Goal: Task Accomplishment & Management: Use online tool/utility

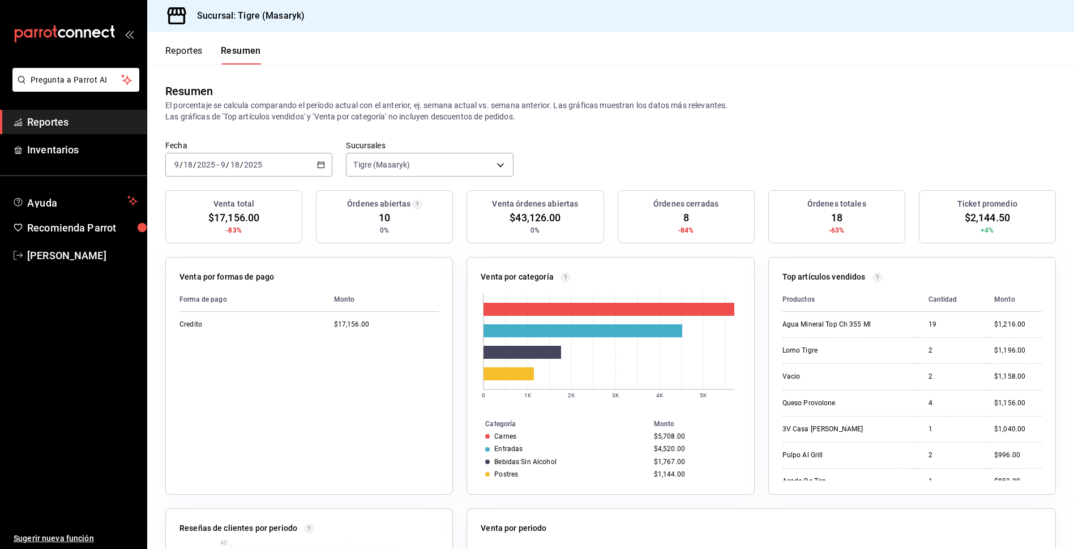
click at [177, 42] on div "Reportes Resumen" at bounding box center [204, 48] width 114 height 33
click at [182, 56] on button "Reportes" at bounding box center [183, 54] width 37 height 19
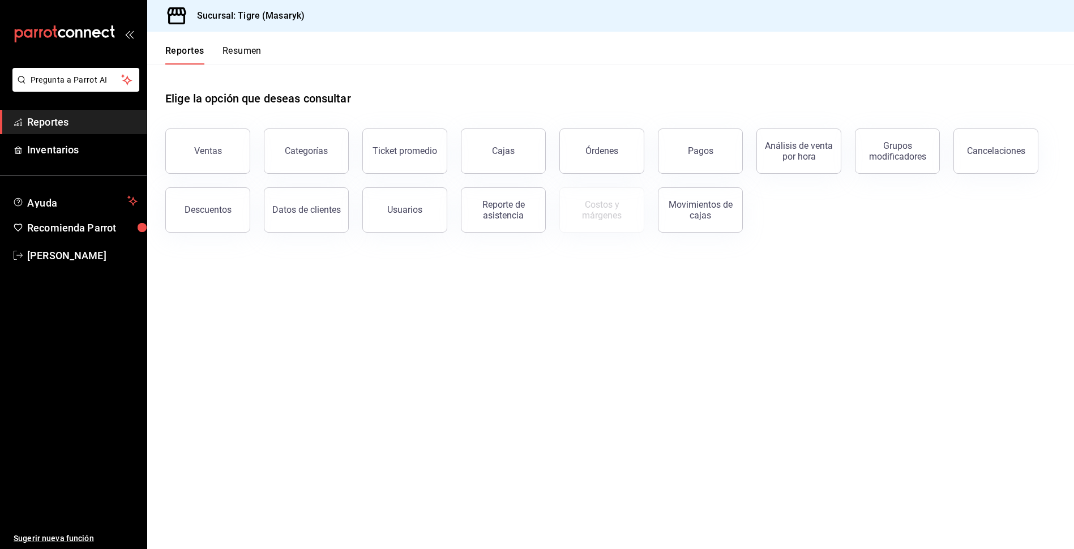
click at [246, 58] on button "Resumen" at bounding box center [241, 54] width 39 height 19
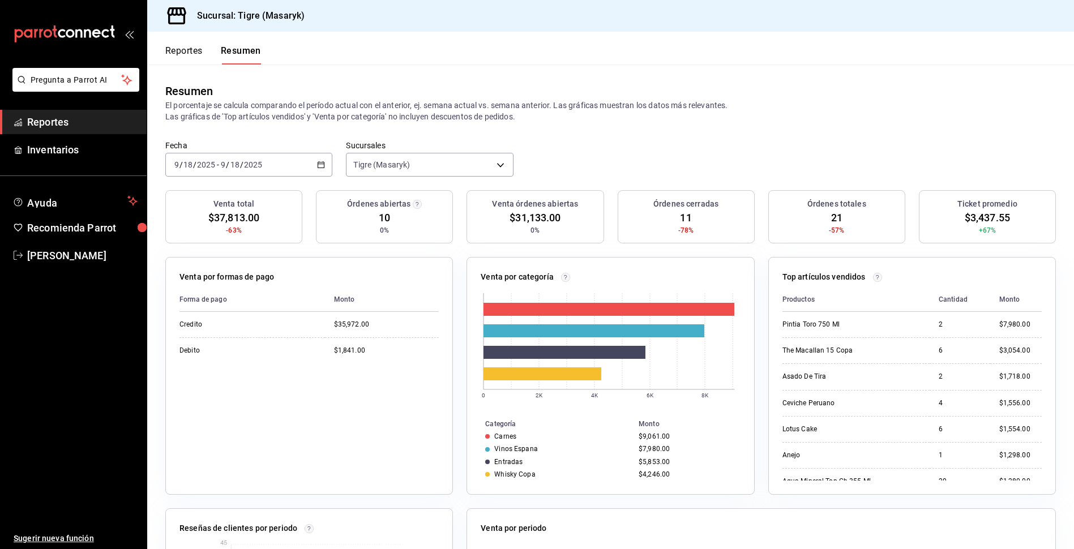
click at [201, 52] on button "Reportes" at bounding box center [183, 54] width 37 height 19
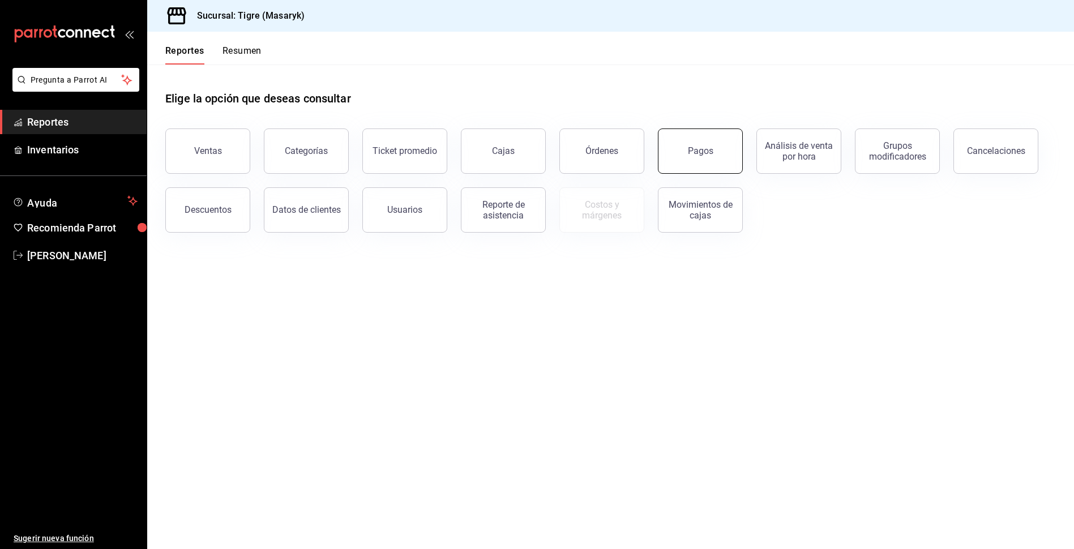
click at [672, 140] on button "Pagos" at bounding box center [700, 151] width 85 height 45
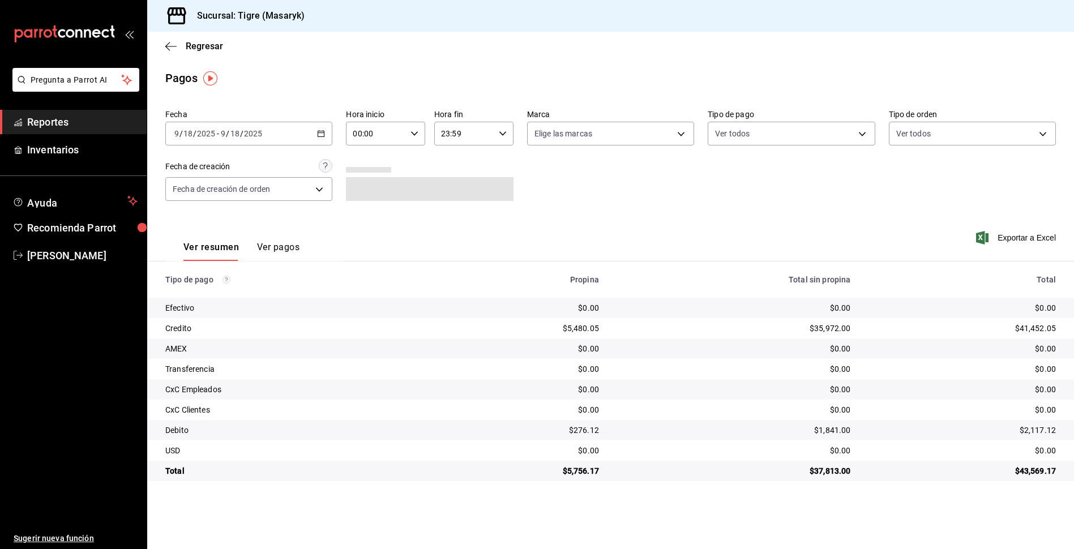
click at [314, 134] on div "[DATE] [DATE] - [DATE] [DATE]" at bounding box center [248, 134] width 167 height 24
click at [374, 139] on input "00:00" at bounding box center [376, 133] width 60 height 23
click at [374, 186] on span "05" at bounding box center [366, 185] width 22 height 9
type input "05:00"
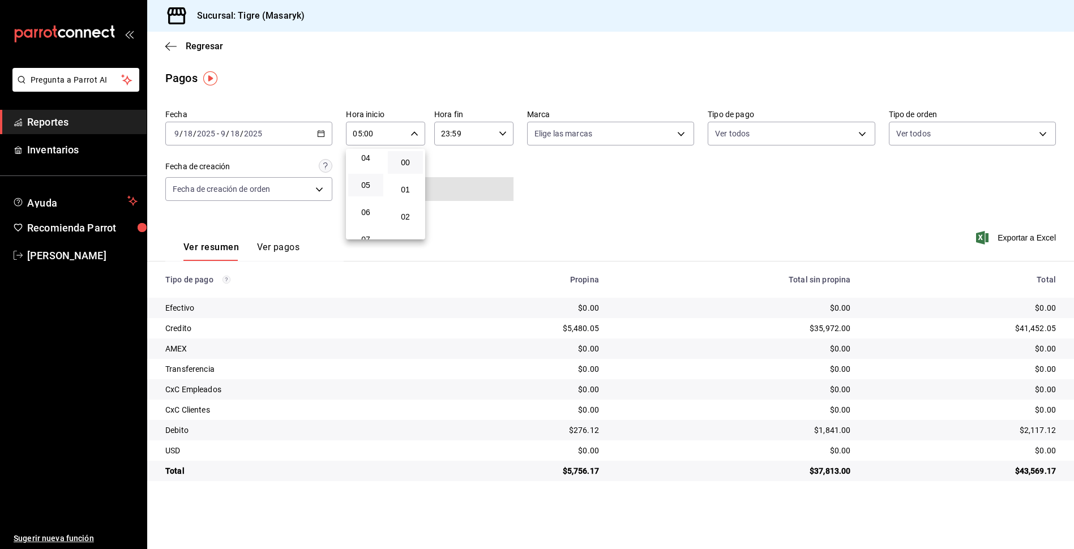
click at [717, 157] on div at bounding box center [537, 274] width 1074 height 549
click at [171, 49] on icon "button" at bounding box center [170, 46] width 11 height 10
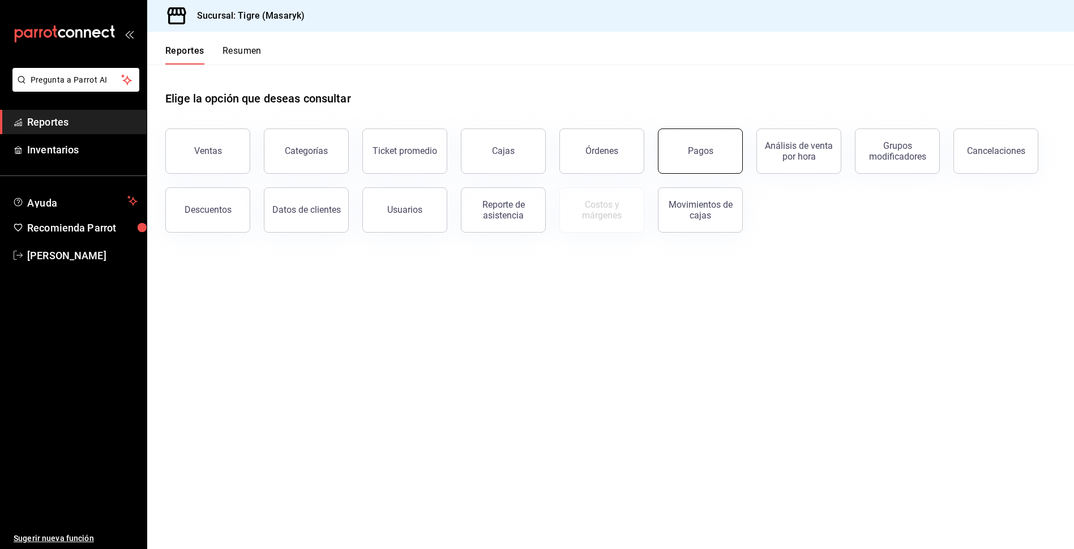
click at [674, 145] on button "Pagos" at bounding box center [700, 151] width 85 height 45
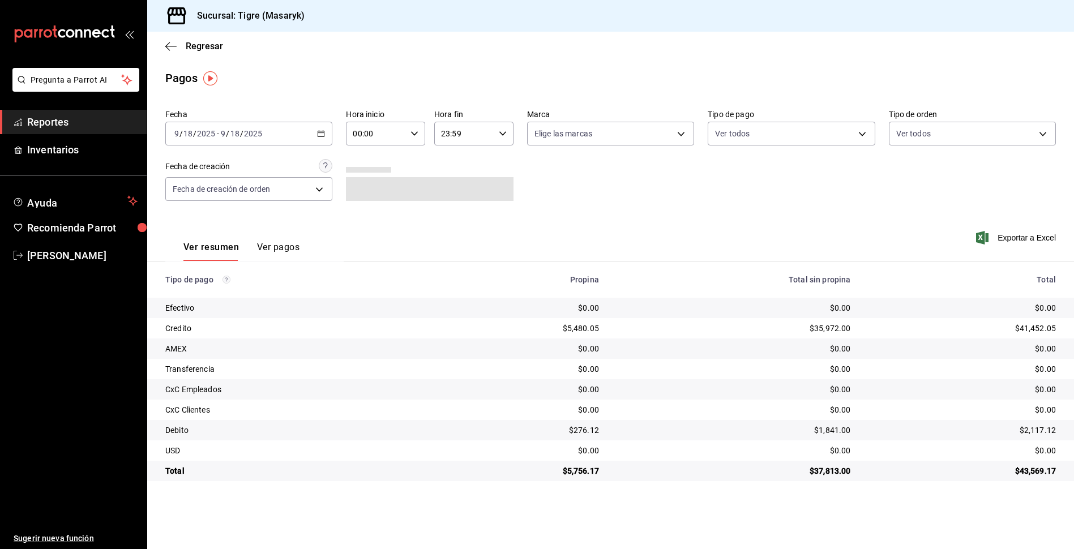
click at [417, 129] on div "00:00 Hora inicio" at bounding box center [385, 134] width 79 height 24
click at [365, 187] on span "05" at bounding box center [366, 185] width 22 height 9
type input "05:00"
click at [637, 211] on div at bounding box center [537, 274] width 1074 height 549
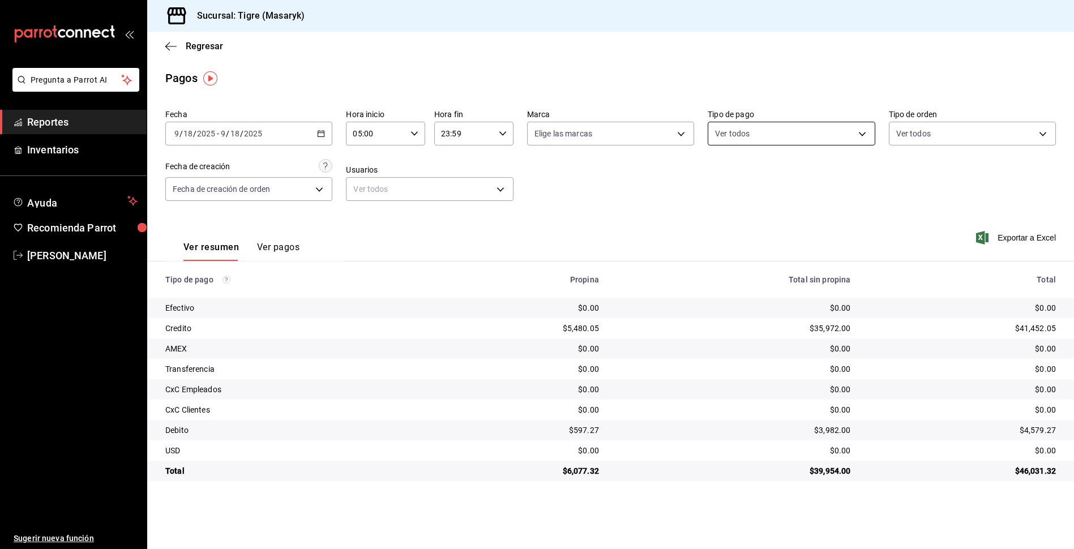
click at [793, 136] on body "Pregunta a Parrot AI Reportes Inventarios Ayuda Recomienda Parrot Tigre Masaryk…" at bounding box center [537, 274] width 1074 height 549
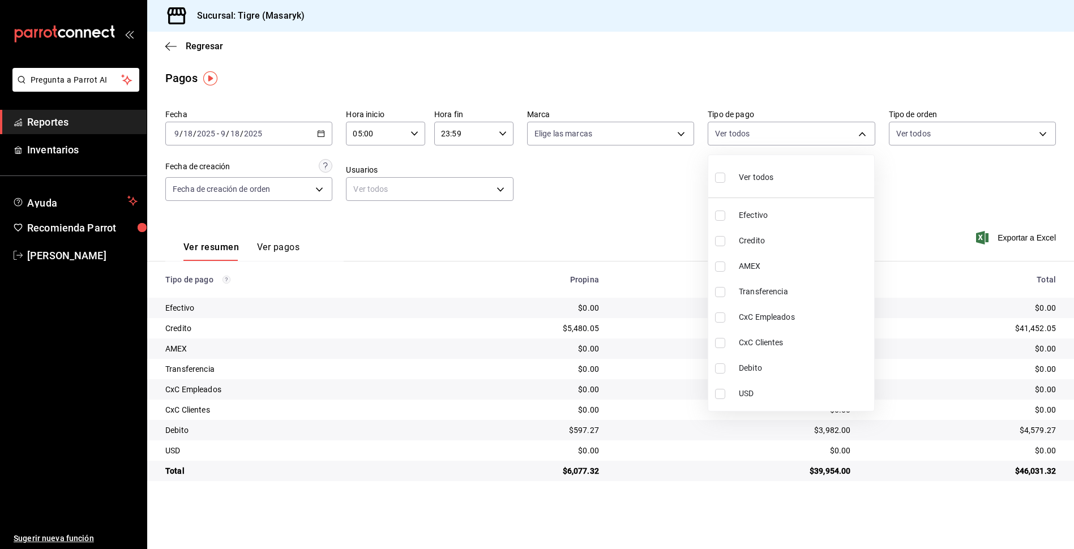
click at [751, 236] on span "Credito" at bounding box center [804, 241] width 131 height 12
type input "563f51c4-7c0d-43b6-837e-e895ac41548e"
checkbox input "true"
click at [720, 366] on input "checkbox" at bounding box center [720, 368] width 10 height 10
checkbox input "true"
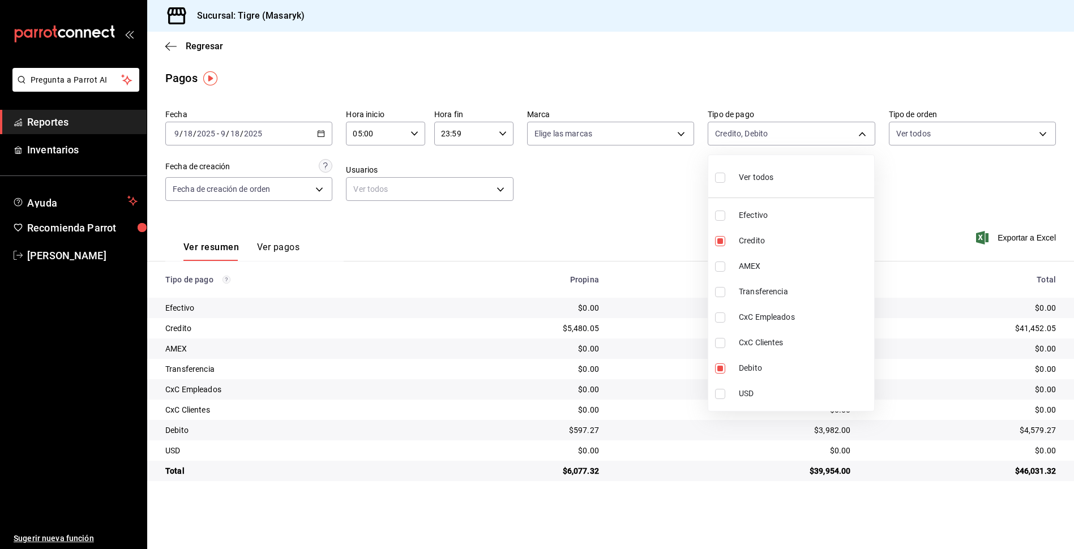
click at [999, 502] on div at bounding box center [537, 274] width 1074 height 549
click at [739, 135] on body "Pregunta a Parrot AI Reportes Inventarios Ayuda Recomienda Parrot Tigre Masaryk…" at bounding box center [537, 274] width 1074 height 549
click at [734, 175] on div "Ver todos" at bounding box center [744, 176] width 58 height 24
type input "68cfb1b9-f6b2-44be-9d19-cf144159f8e2,563f51c4-7c0d-43b6-837e-e895ac41548e,d9472…"
checkbox input "true"
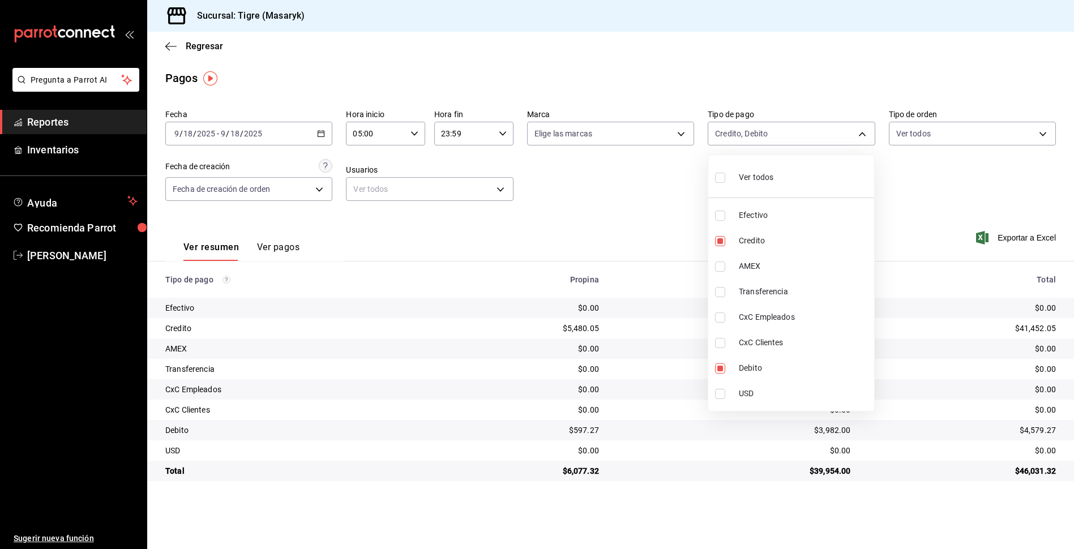
checkbox input "true"
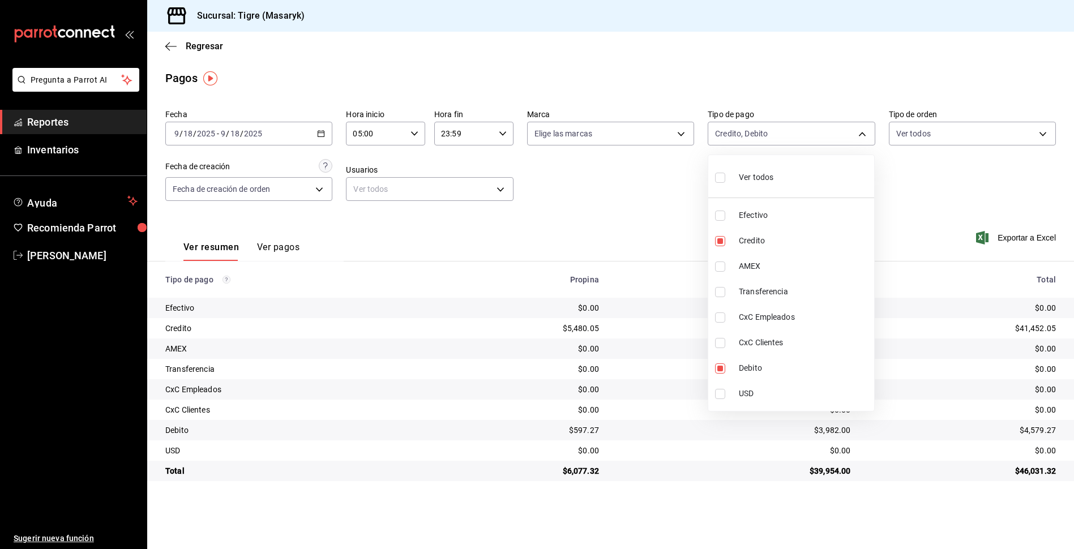
checkbox input "true"
drag, startPoint x: 602, startPoint y: 182, endPoint x: 663, endPoint y: 242, distance: 86.1
click at [602, 182] on div at bounding box center [537, 274] width 1074 height 549
